Goal: Navigation & Orientation: Find specific page/section

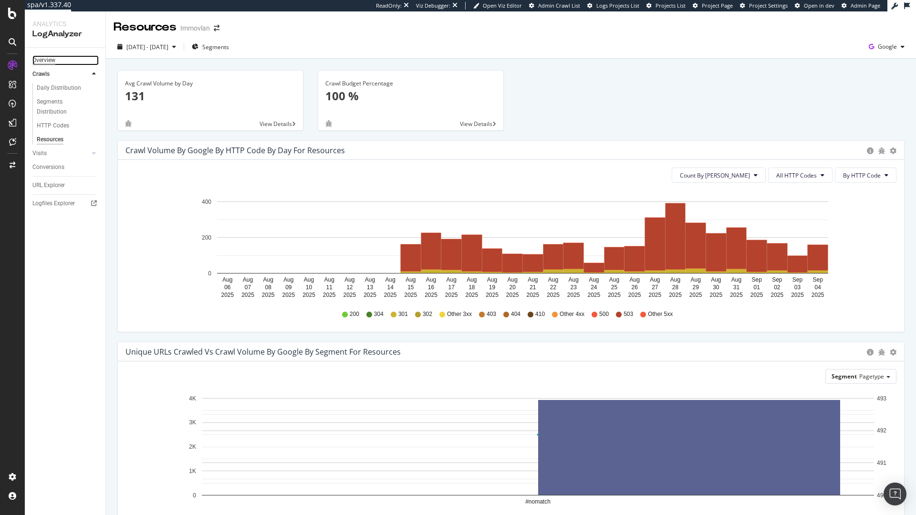
click at [48, 63] on div "Overview" at bounding box center [43, 60] width 23 height 10
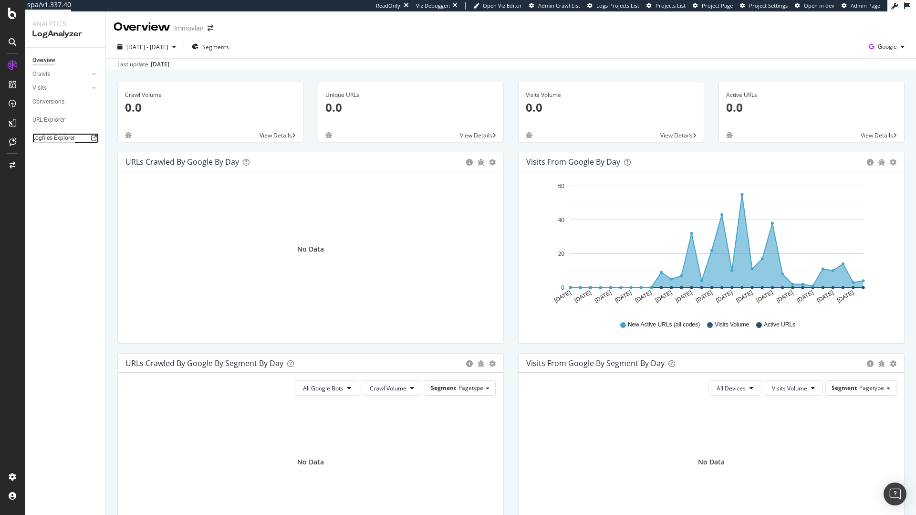
click at [67, 135] on div "Logfiles Explorer" at bounding box center [53, 138] width 42 height 10
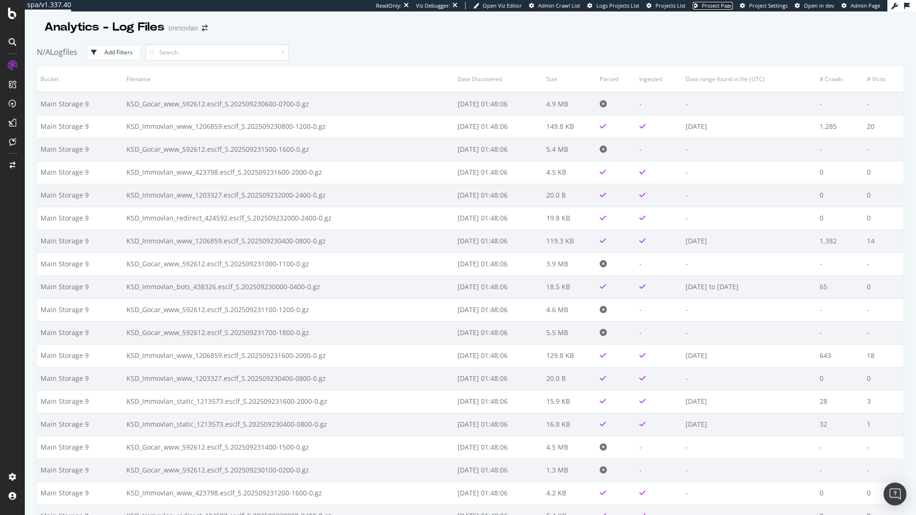
click at [728, 9] on link "Project Page" at bounding box center [713, 6] width 40 height 8
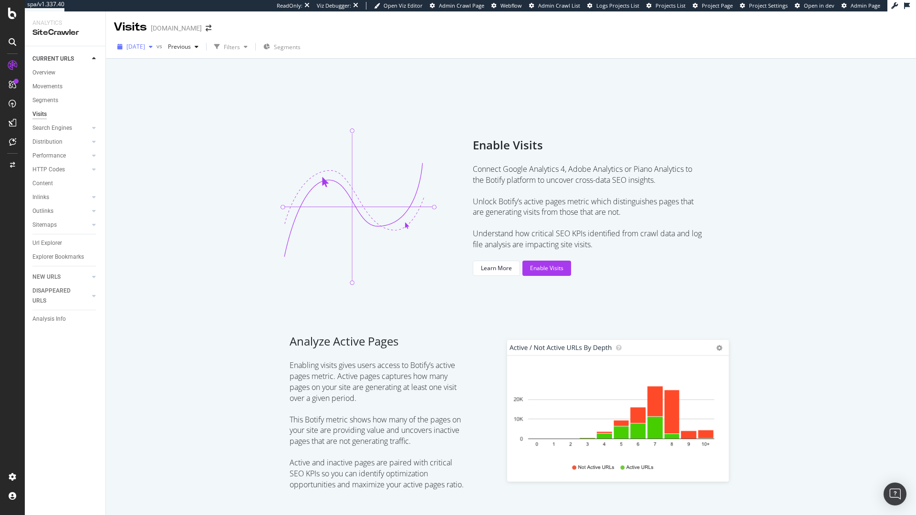
click at [145, 49] on span "2025 Sep. 21st" at bounding box center [135, 46] width 19 height 8
click at [66, 163] on div "Analytics Overview SiteCrawler LogAnalyzer RealKeywords EngagementAnalytics" at bounding box center [68, 110] width 80 height 117
click at [66, 158] on div "EngagementAnalytics" at bounding box center [67, 157] width 65 height 10
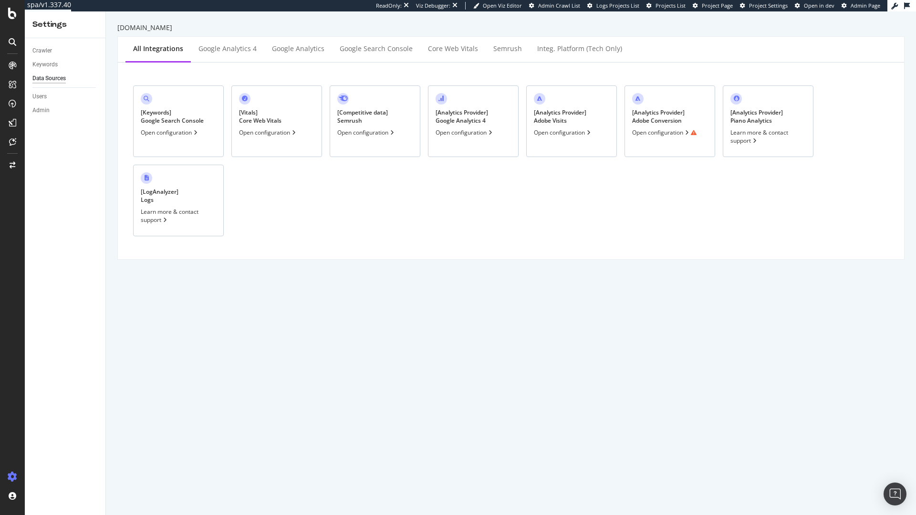
click at [651, 132] on div "Open configuration" at bounding box center [664, 132] width 64 height 8
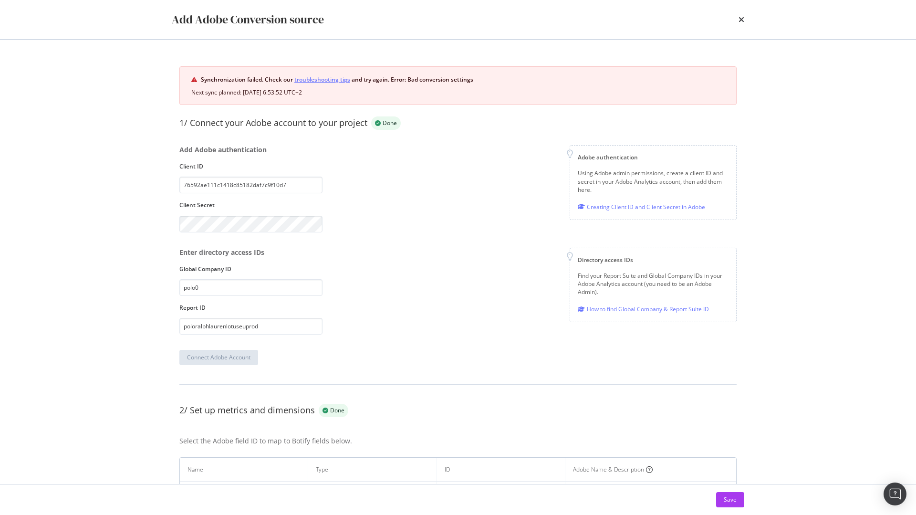
click at [336, 78] on link "troubleshooting tips" at bounding box center [322, 79] width 56 height 10
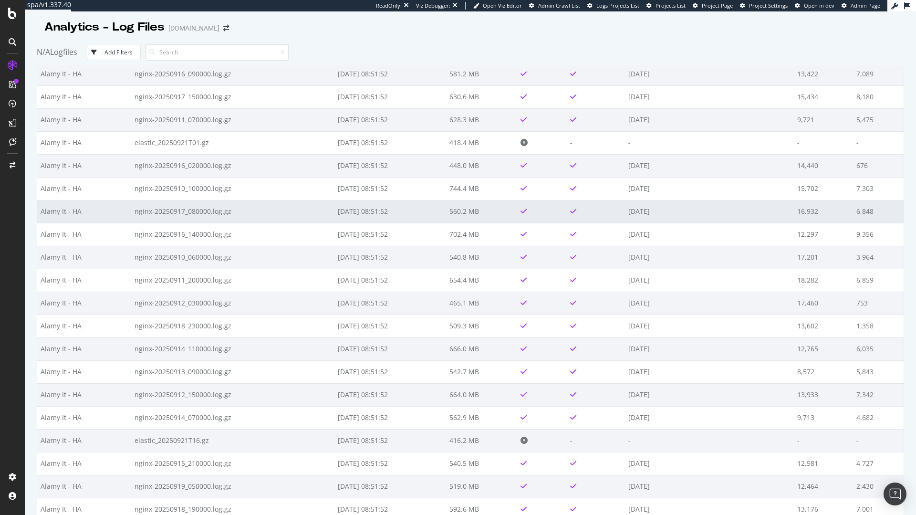
scroll to position [366, 0]
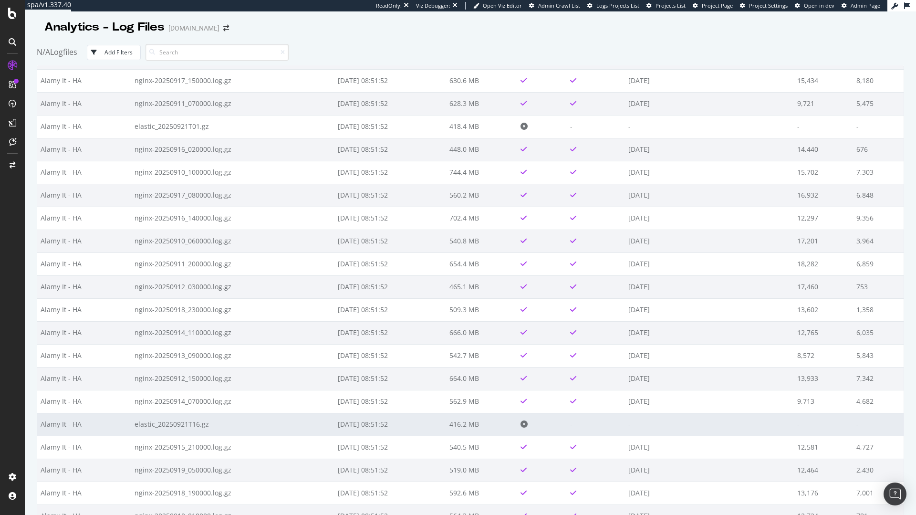
click at [462, 414] on td "416.2 MB" at bounding box center [481, 424] width 71 height 23
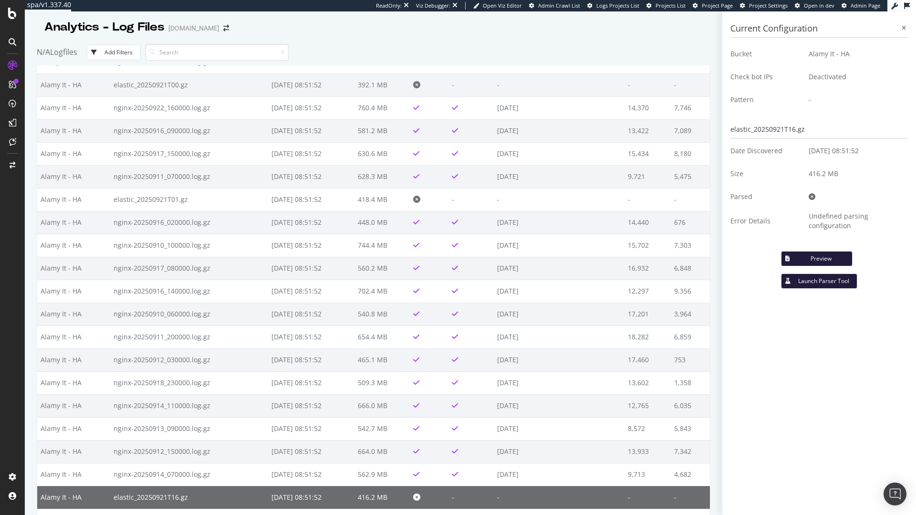
scroll to position [0, 0]
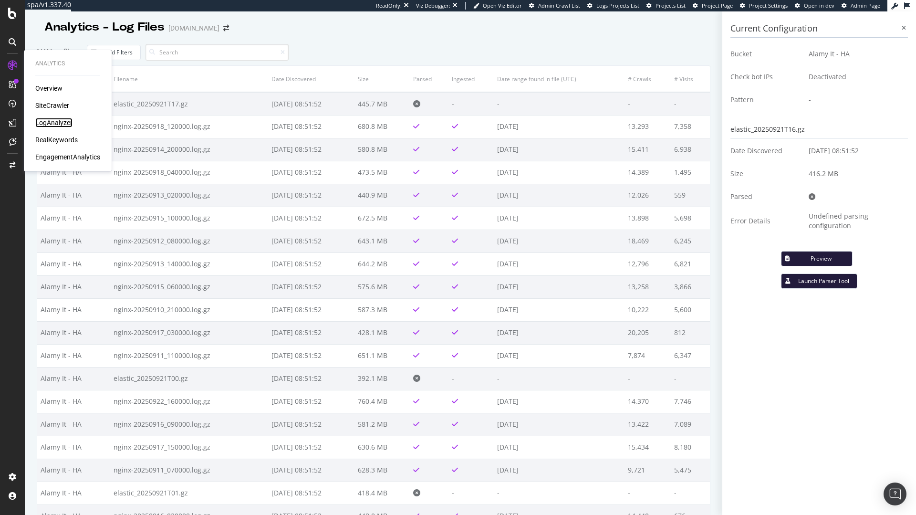
click at [68, 124] on div "LogAnalyzer" at bounding box center [53, 123] width 37 height 10
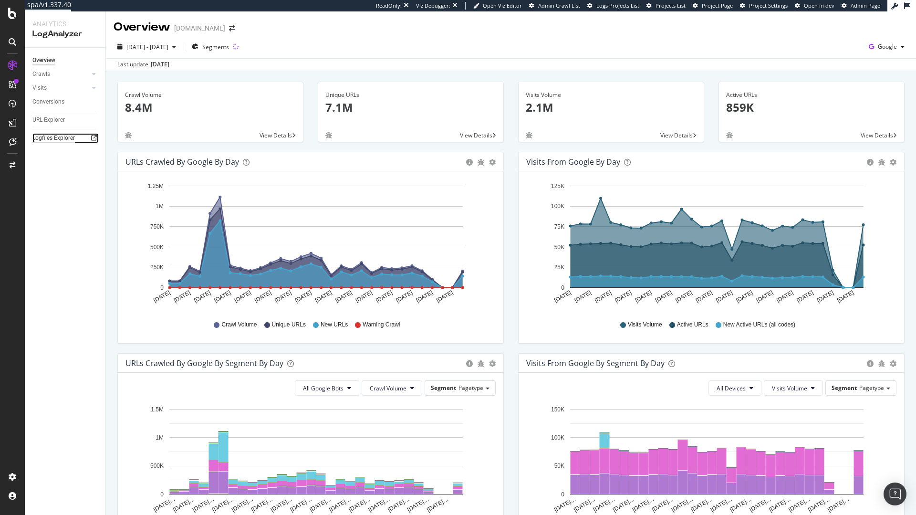
click at [60, 137] on div "Logfiles Explorer" at bounding box center [53, 138] width 42 height 10
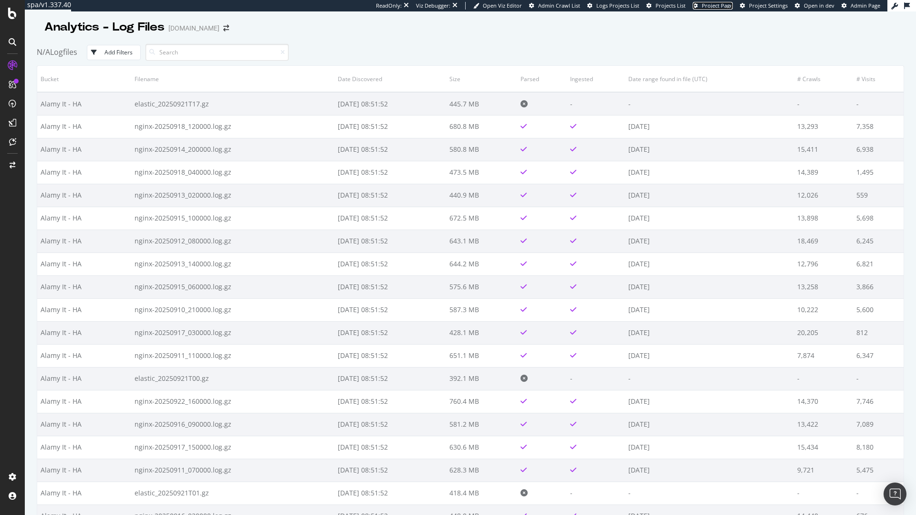
click at [725, 8] on span "Project Page" at bounding box center [717, 5] width 31 height 7
